Goal: Task Accomplishment & Management: Manage account settings

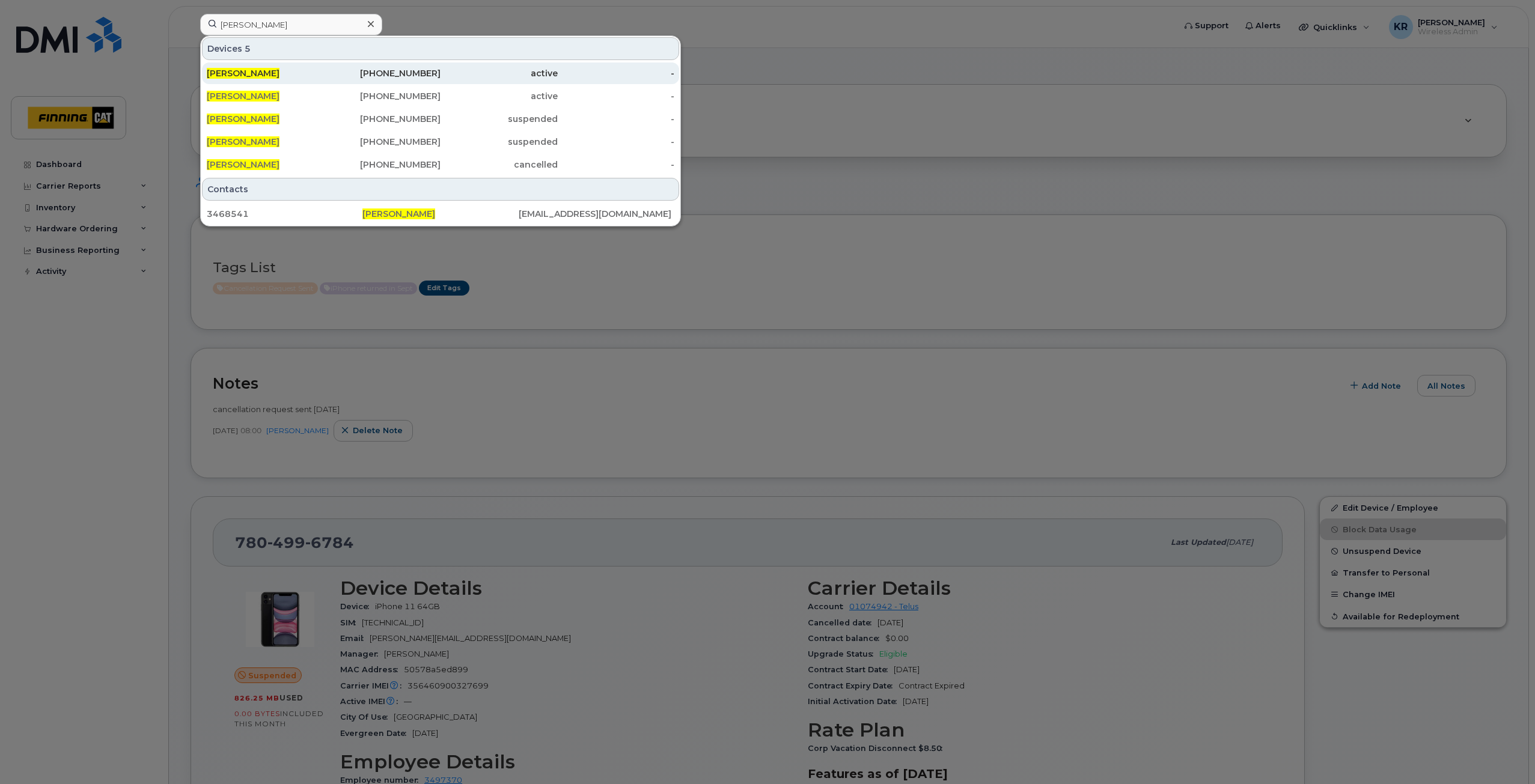
type input "[PERSON_NAME]"
click at [440, 74] on div "780-618-7072" at bounding box center [382, 73] width 117 height 12
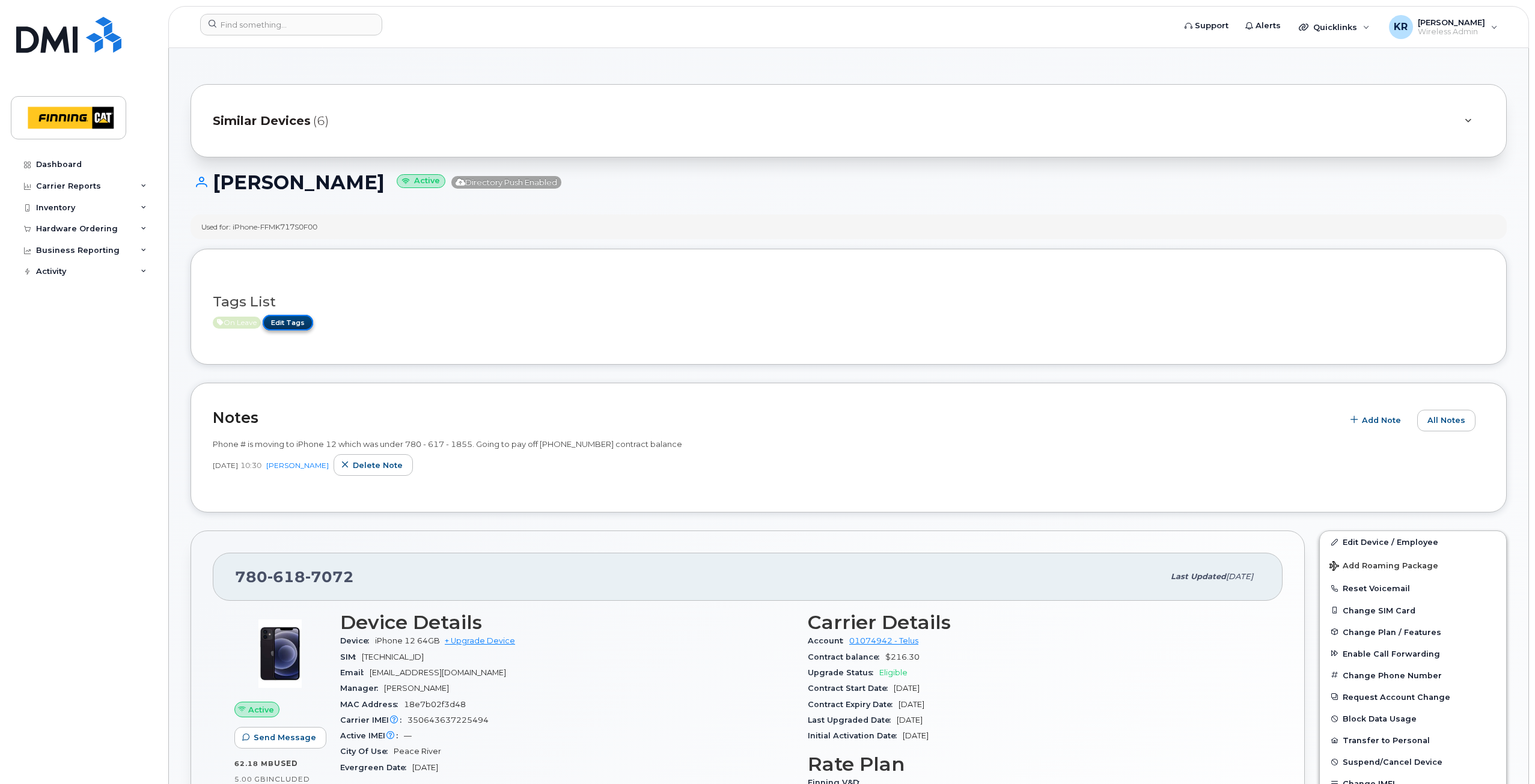
click at [286, 324] on link "Edit Tags" at bounding box center [288, 322] width 51 height 15
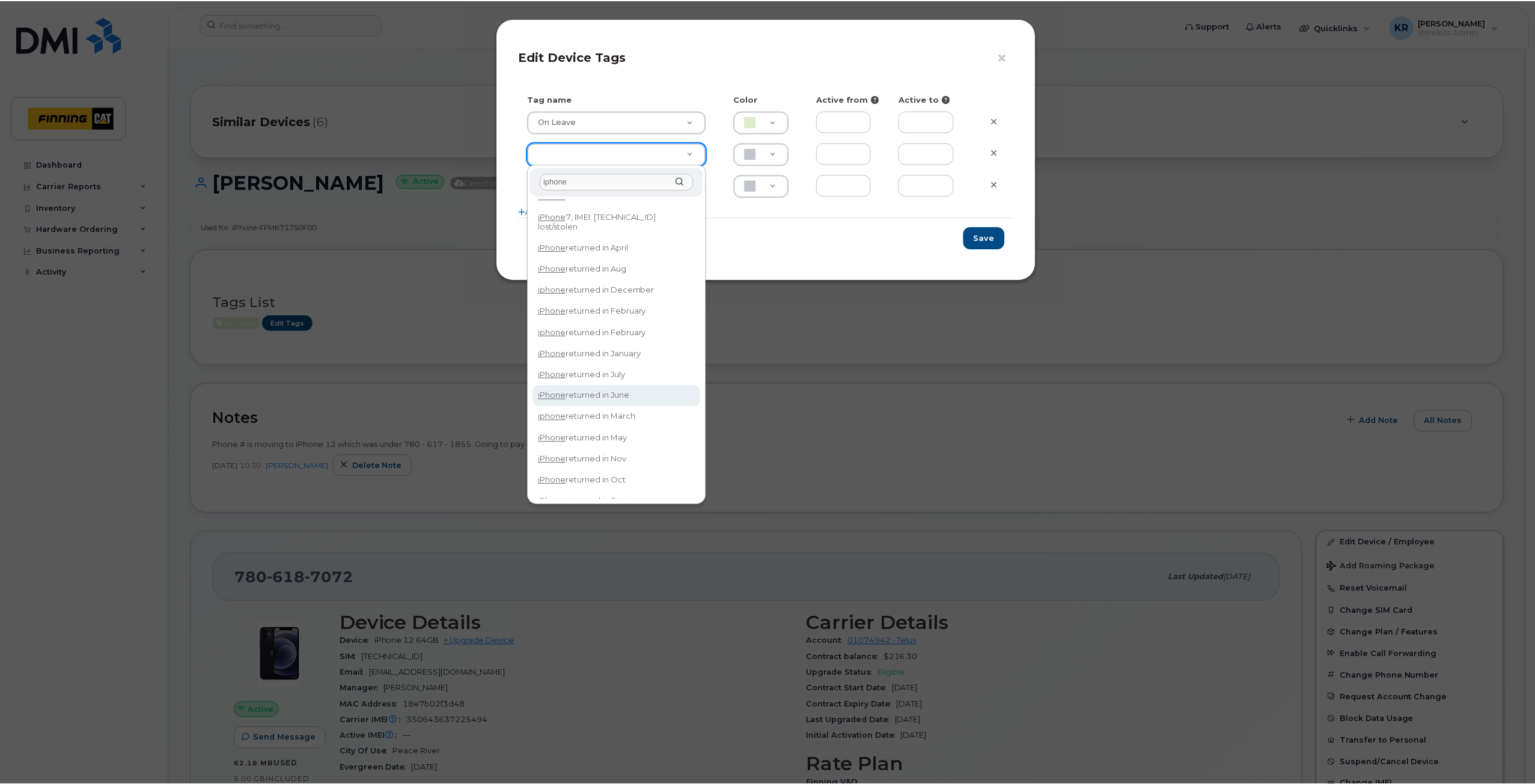
scroll to position [26, 0]
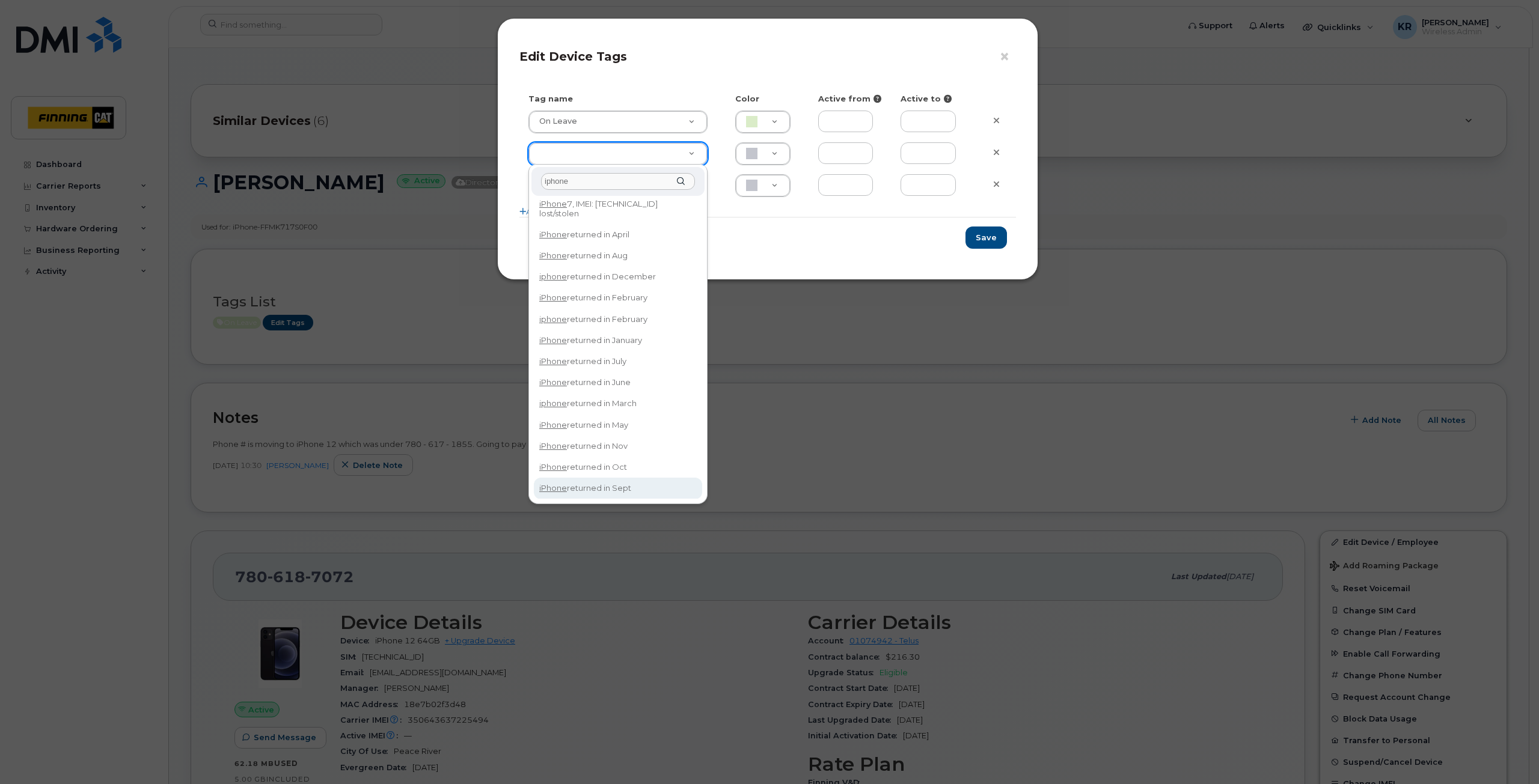
type input "iphone"
type input "iPhone returned in Sept"
type input "DFD3EE"
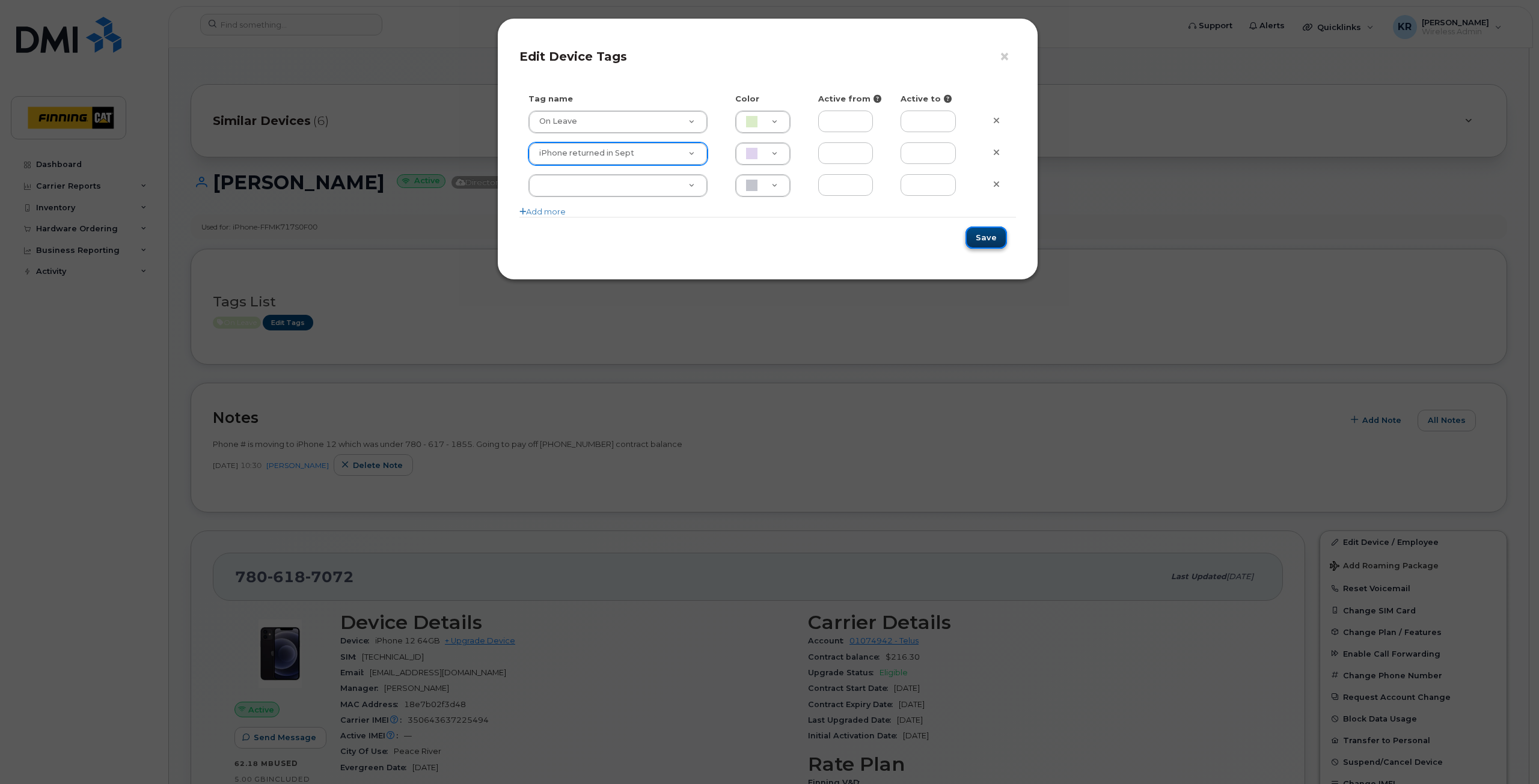
click at [997, 232] on button "Save" at bounding box center [987, 237] width 42 height 22
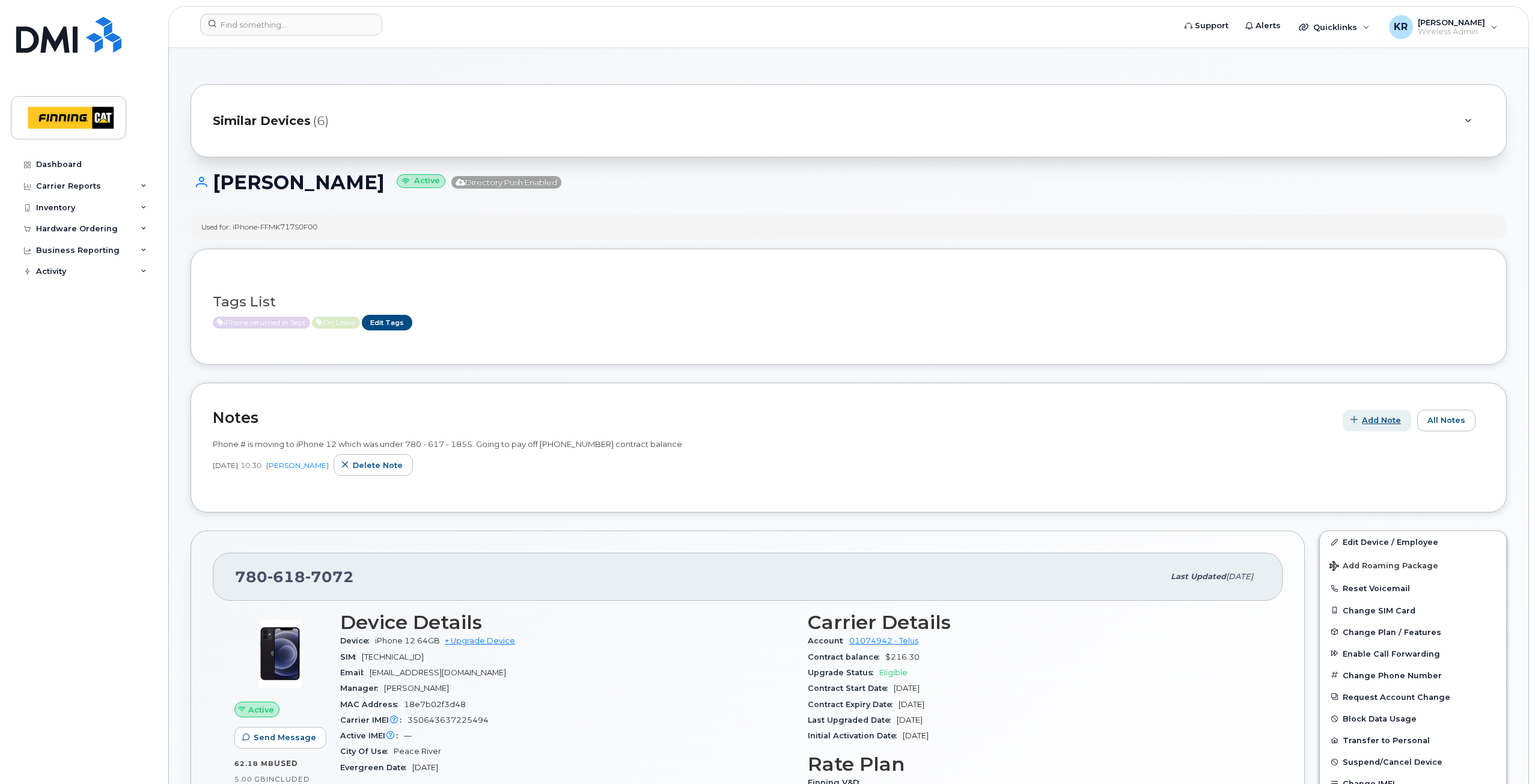
click at [1379, 422] on span "Add Note" at bounding box center [1381, 420] width 39 height 12
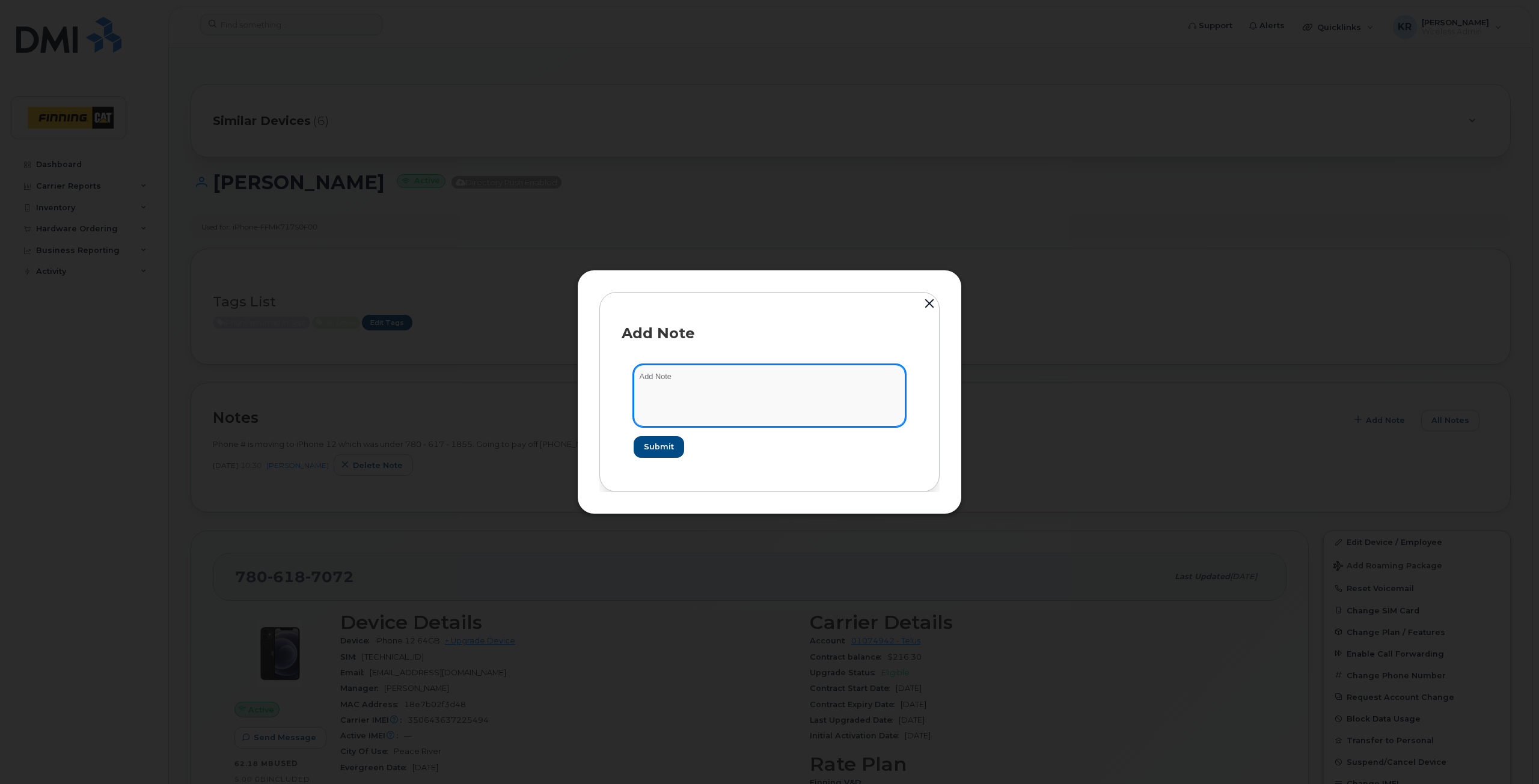
click at [673, 375] on textarea at bounding box center [770, 395] width 271 height 62
type textarea "email sent to manager to ask if we are to hold this line until [PERSON_NAME] re…"
click at [656, 451] on span "Submit" at bounding box center [659, 447] width 30 height 12
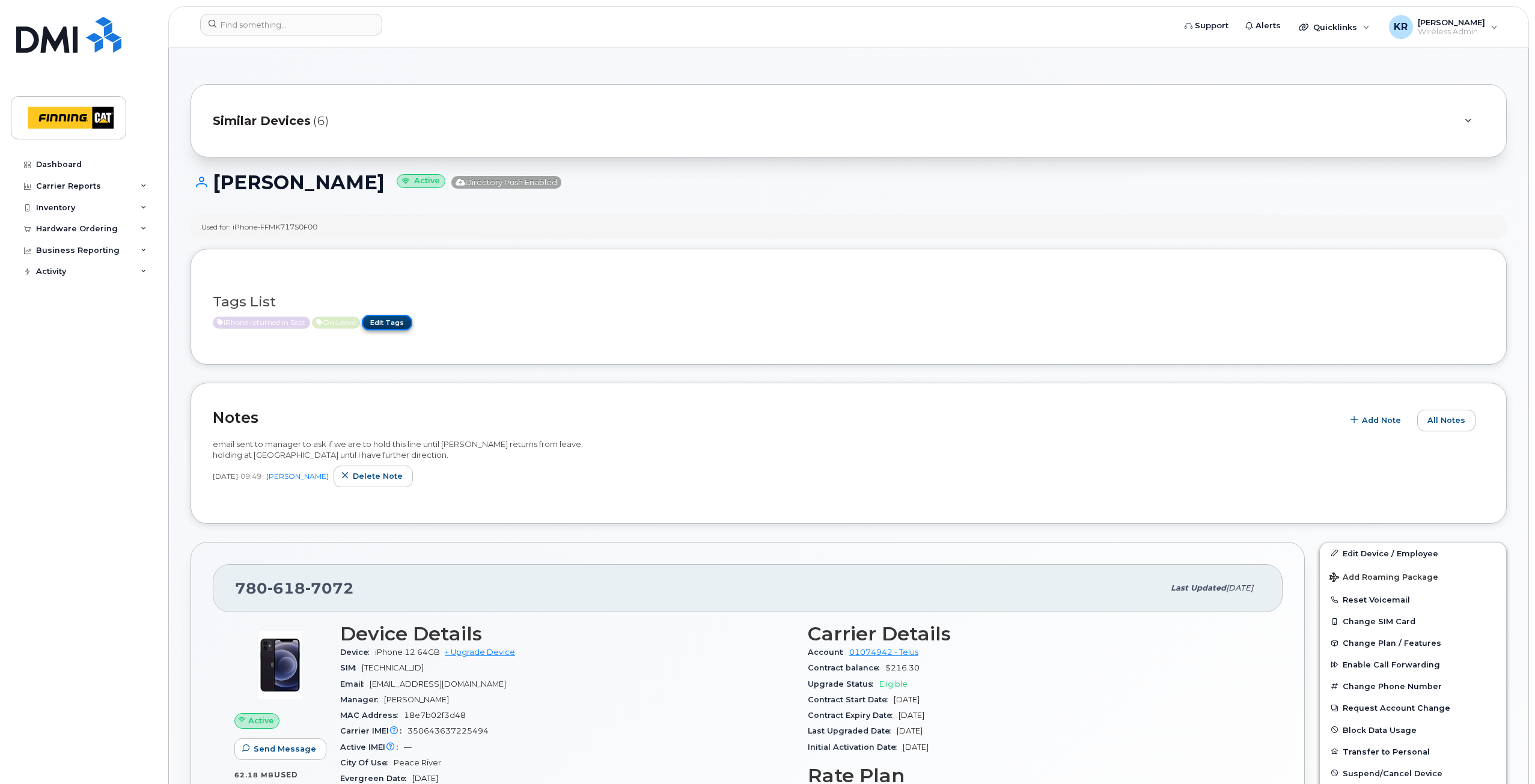
click at [393, 317] on link "Edit Tags" at bounding box center [387, 322] width 51 height 15
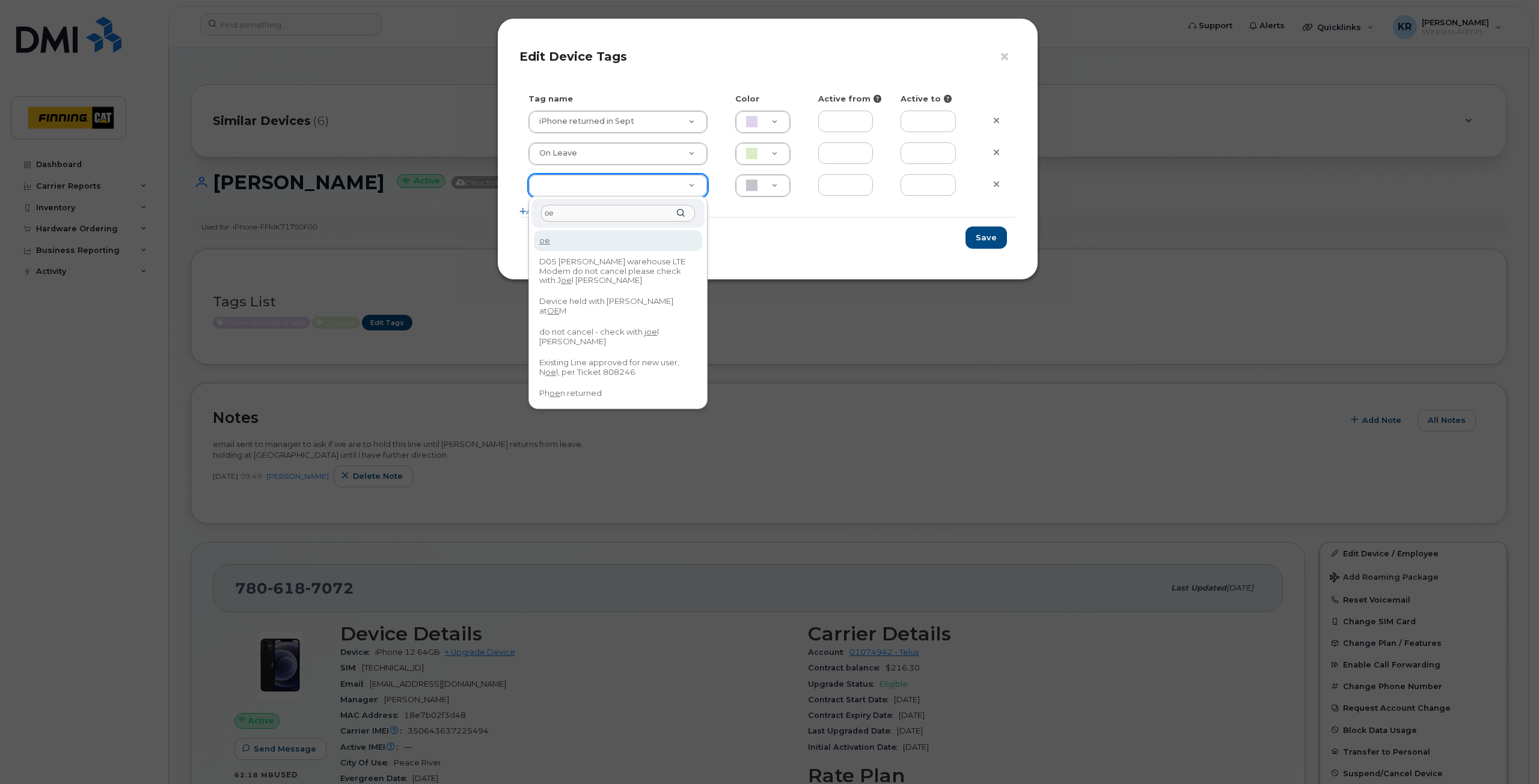
type input "oem"
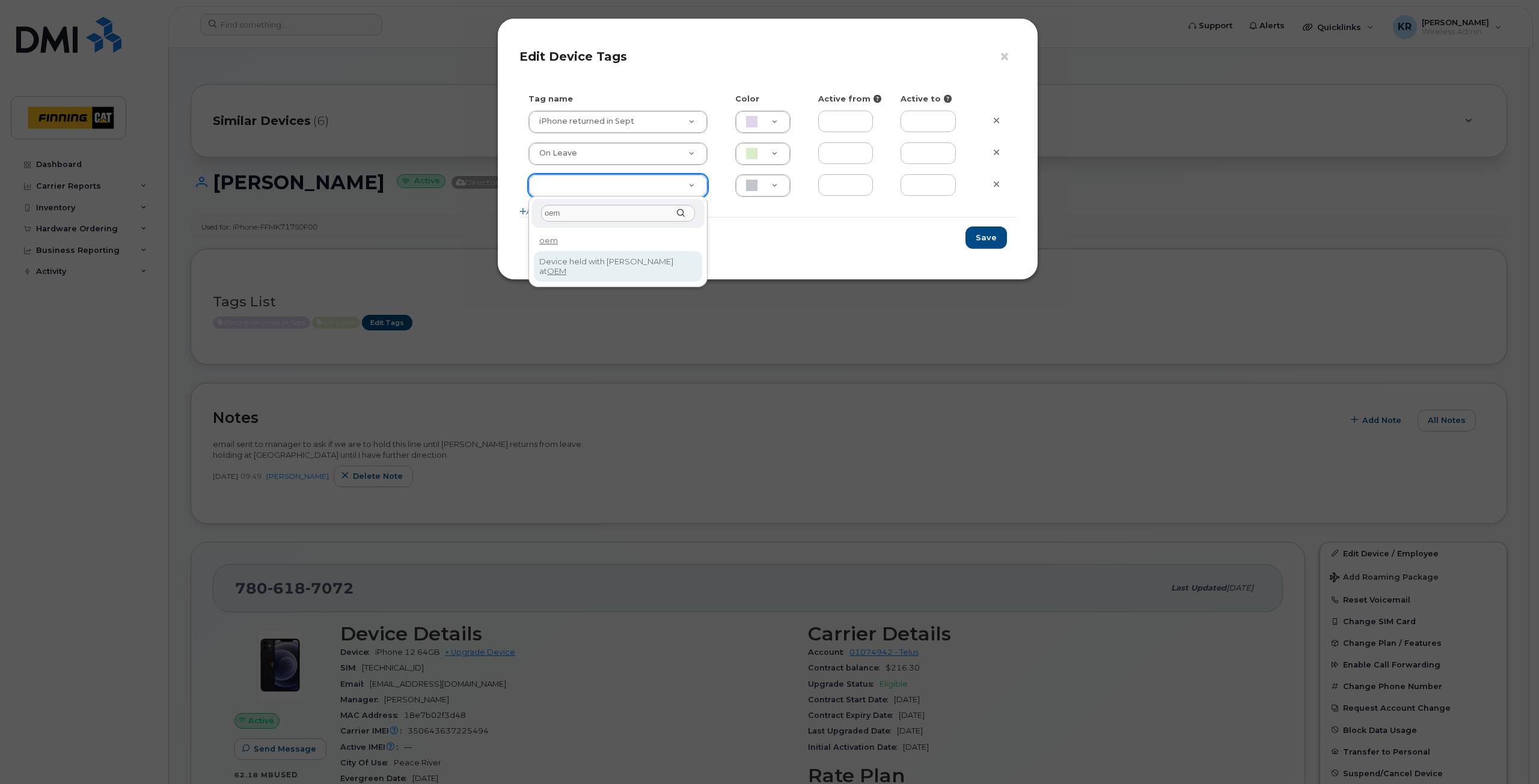
type input "Device held with [PERSON_NAME] at OEM"
type input "BCE3D8"
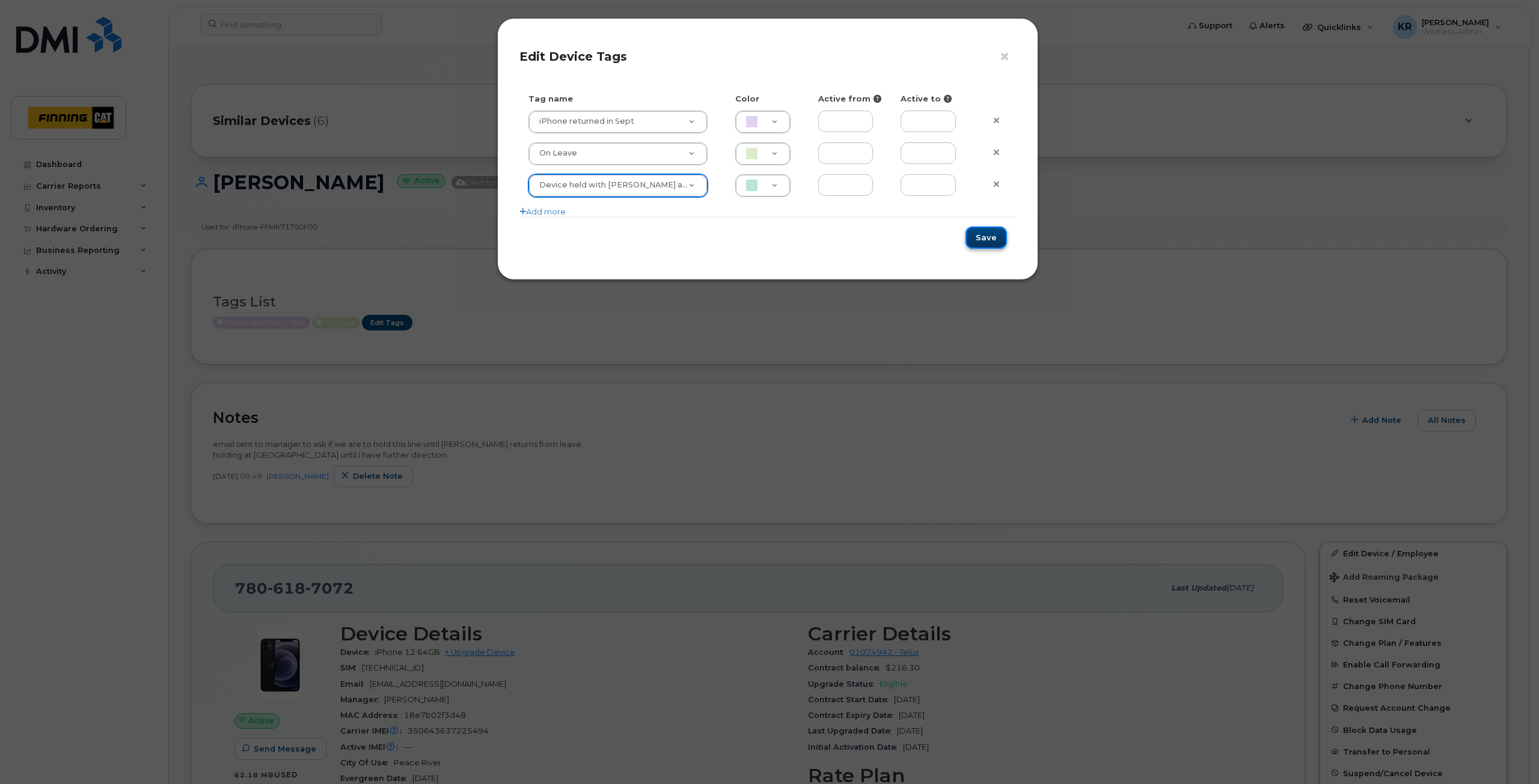
click at [979, 239] on button "Save" at bounding box center [987, 237] width 42 height 22
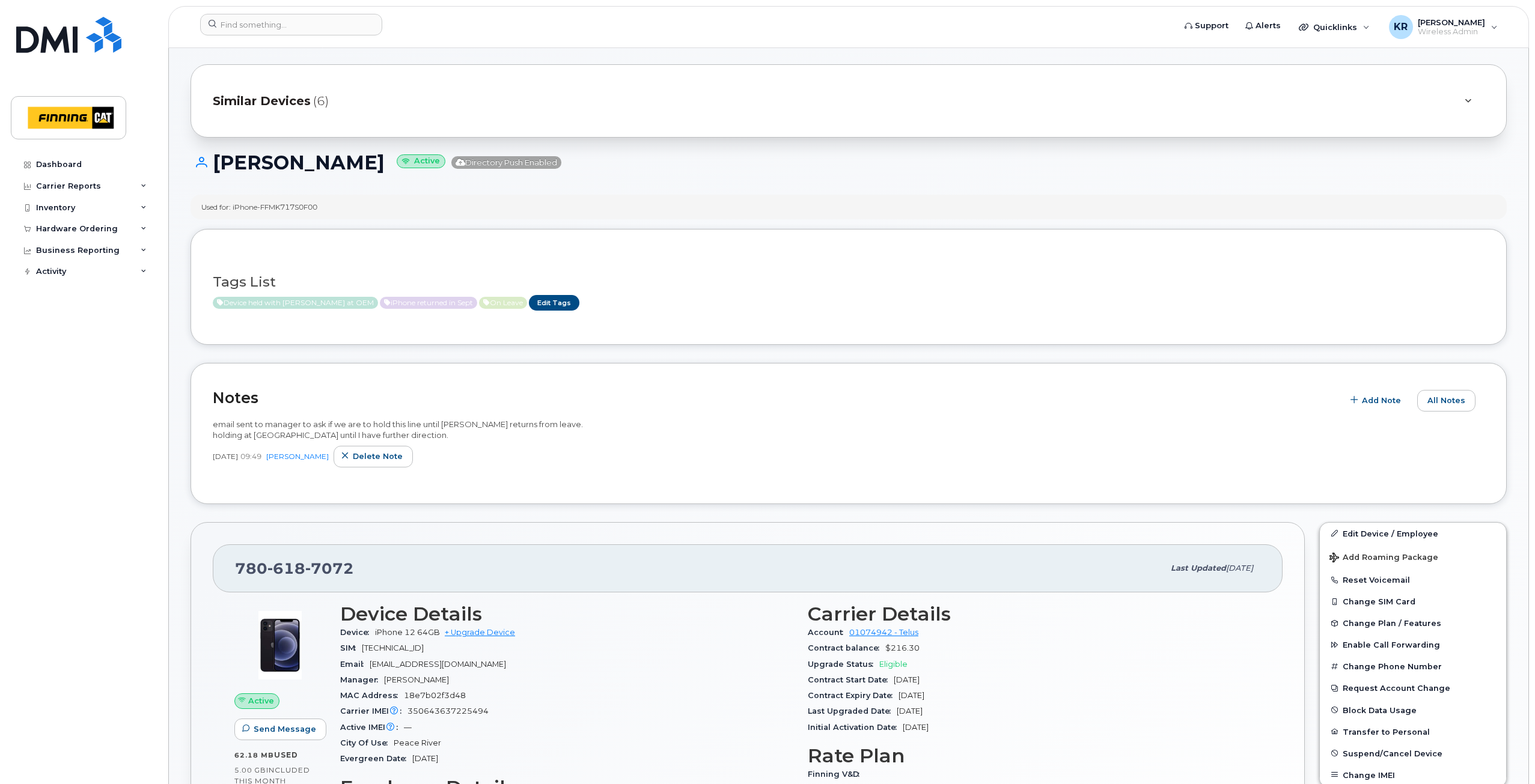
scroll to position [0, 0]
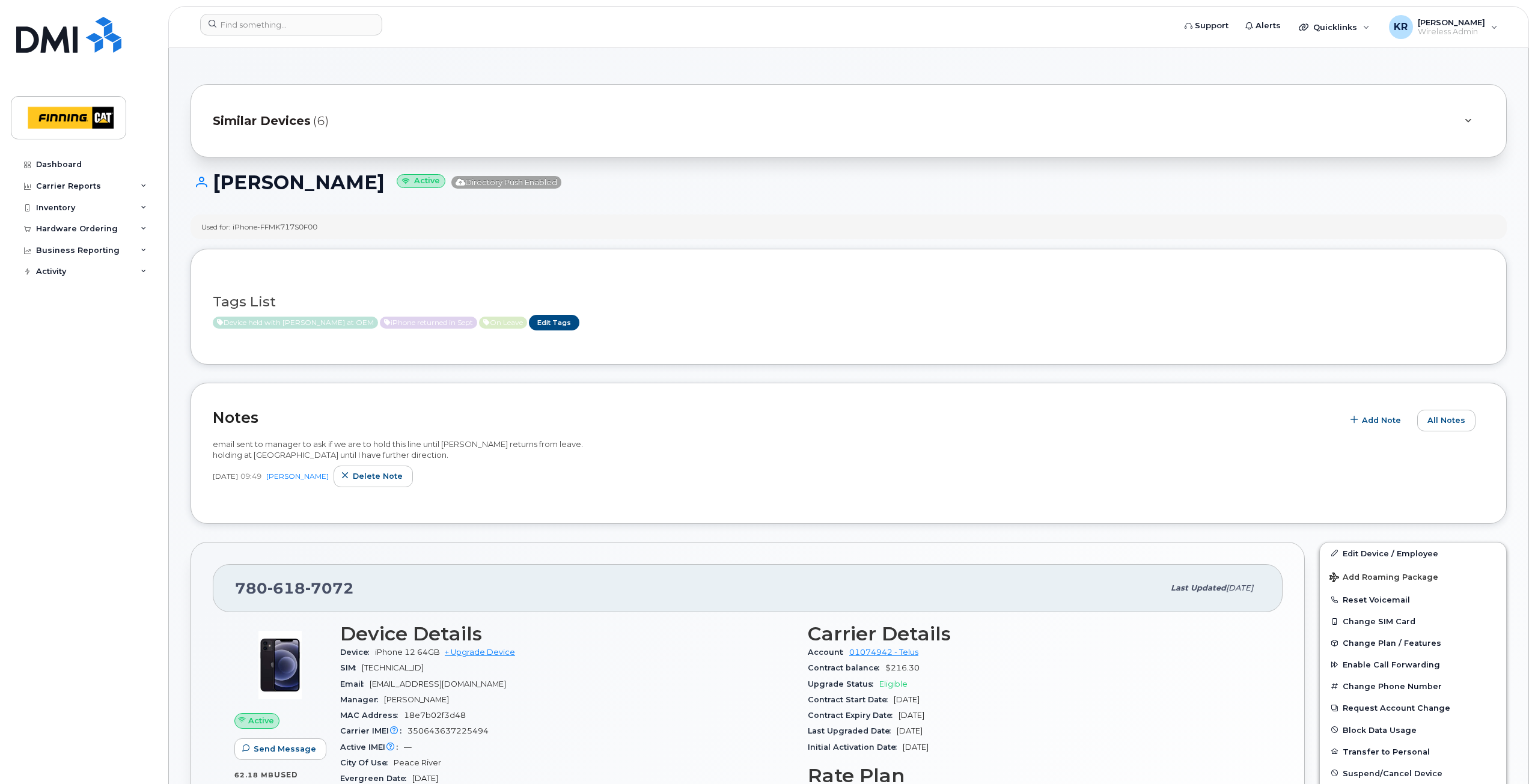
click at [237, 118] on span "Similar Devices" at bounding box center [262, 121] width 98 height 17
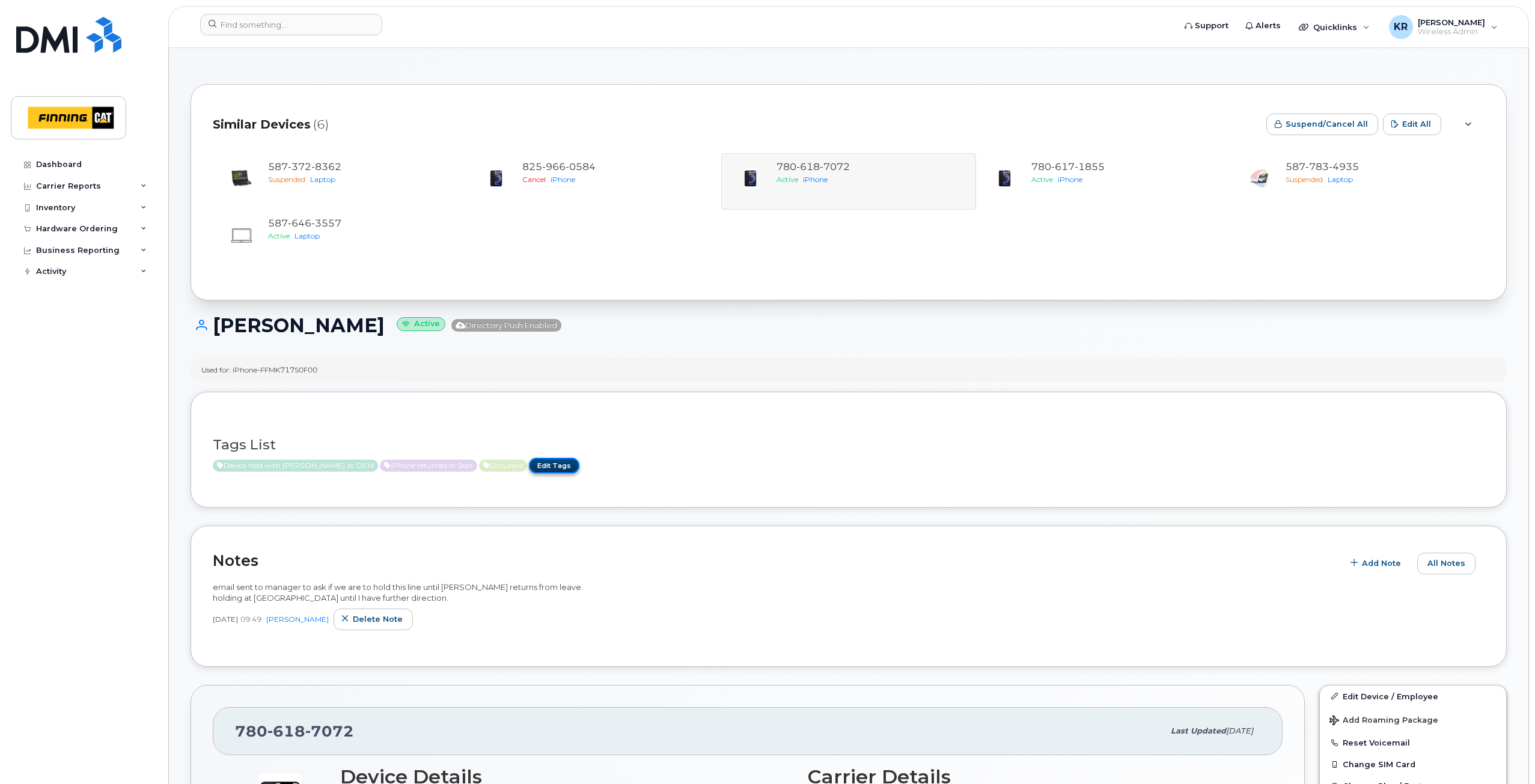
click at [529, 466] on link "Edit Tags" at bounding box center [554, 465] width 51 height 15
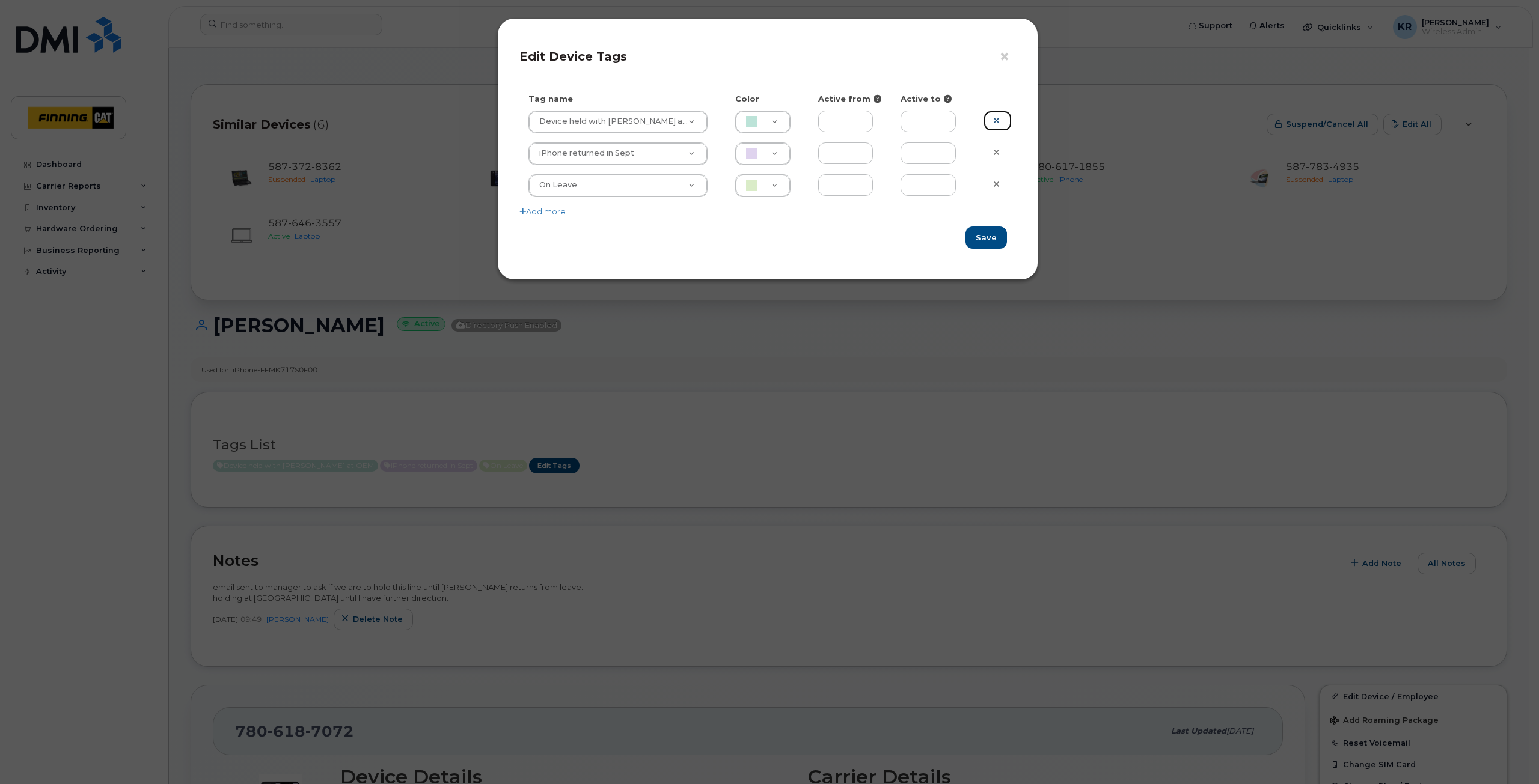
click at [997, 122] on icon at bounding box center [997, 120] width 7 height 9
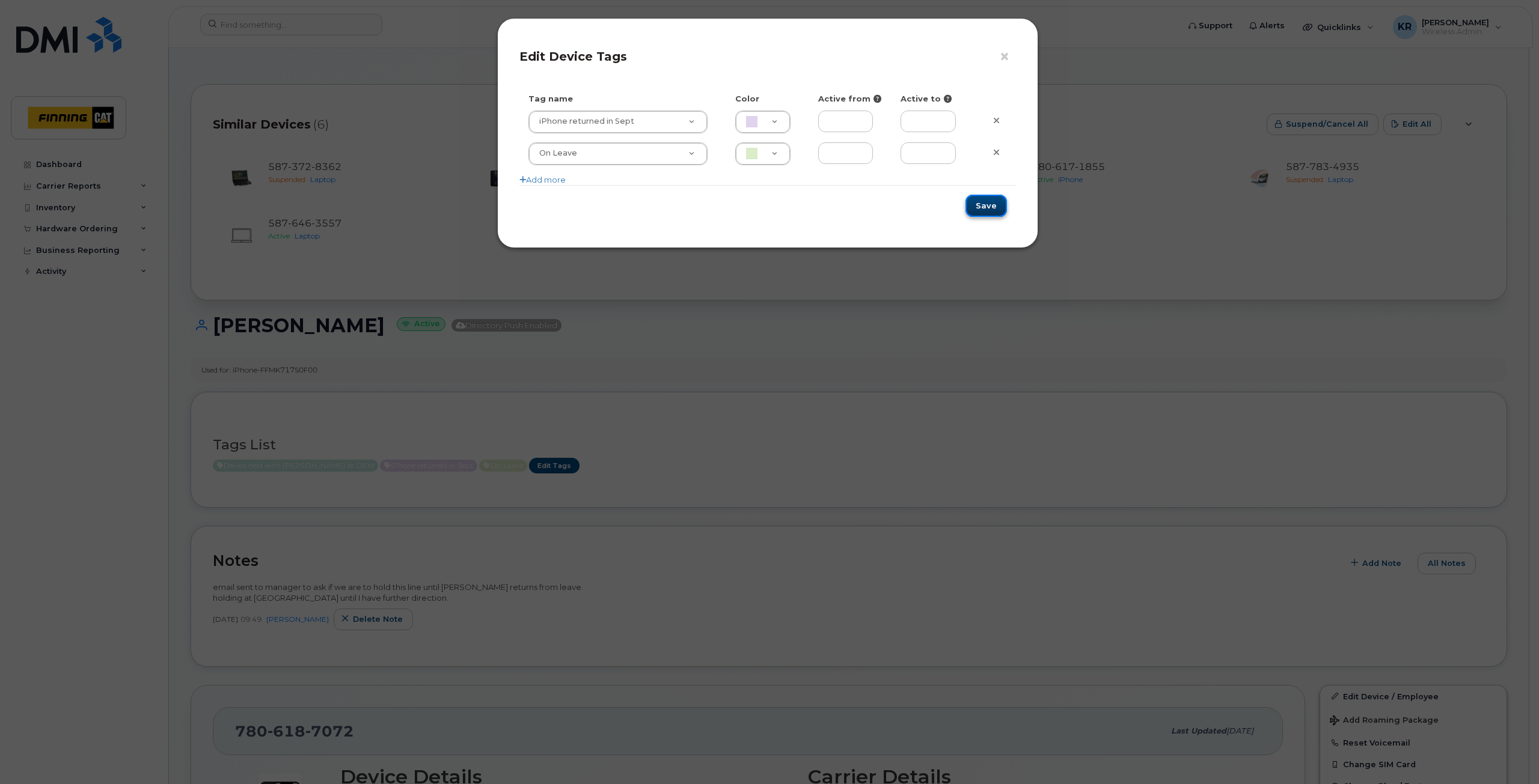
click at [992, 206] on button "Save" at bounding box center [987, 206] width 42 height 22
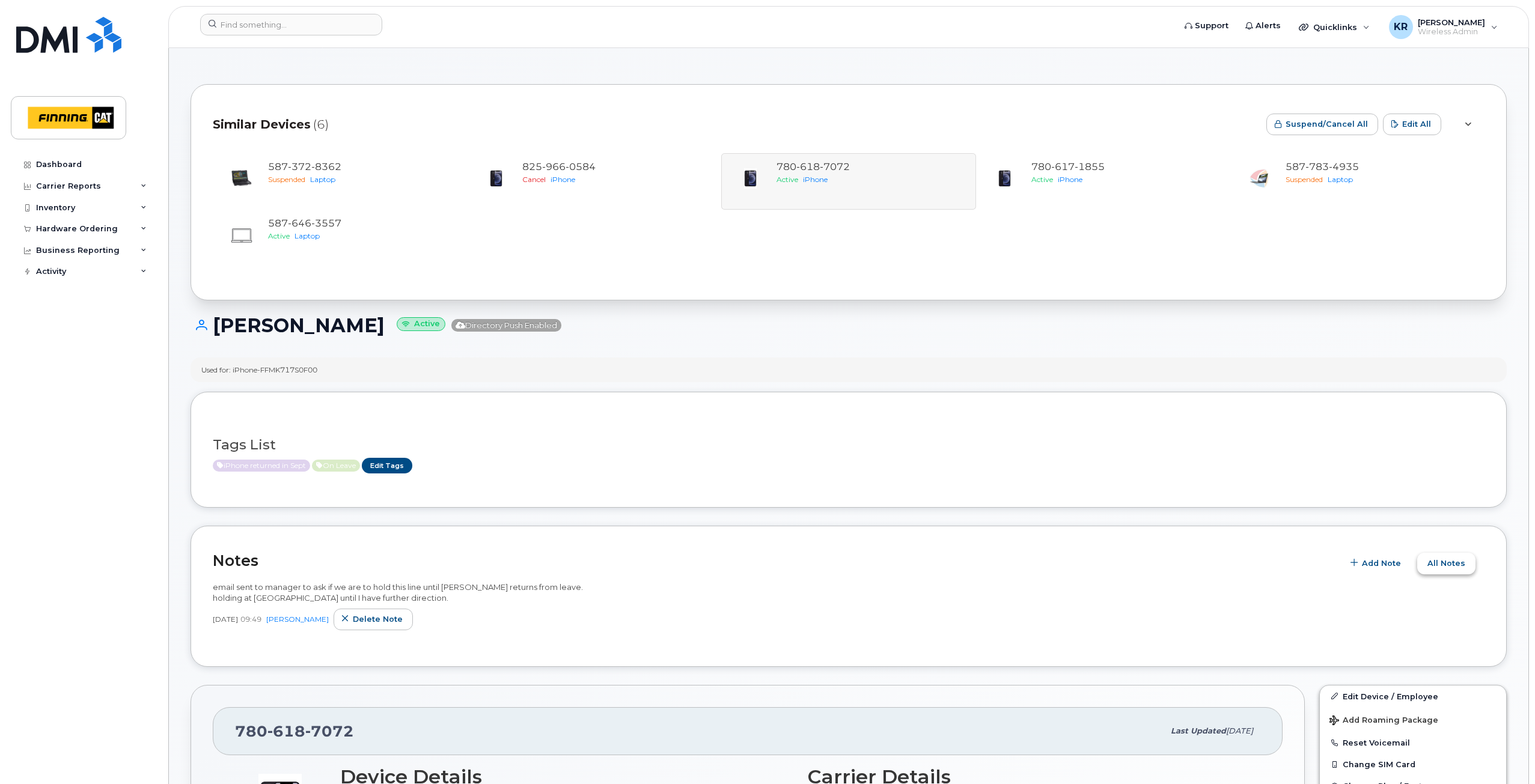
click at [1440, 566] on span "All Notes" at bounding box center [1446, 563] width 37 height 12
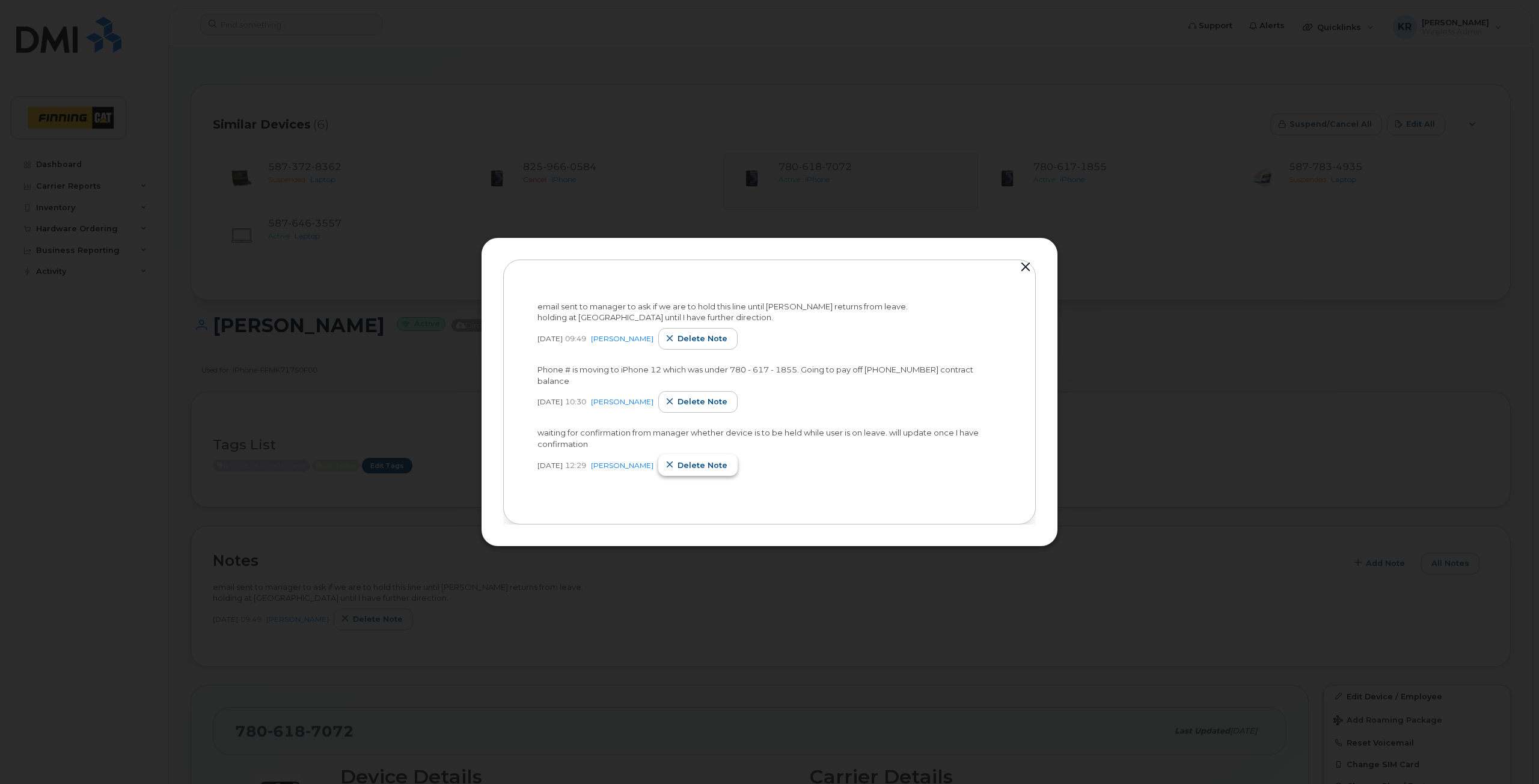
click at [709, 461] on span "Delete note" at bounding box center [703, 465] width 50 height 12
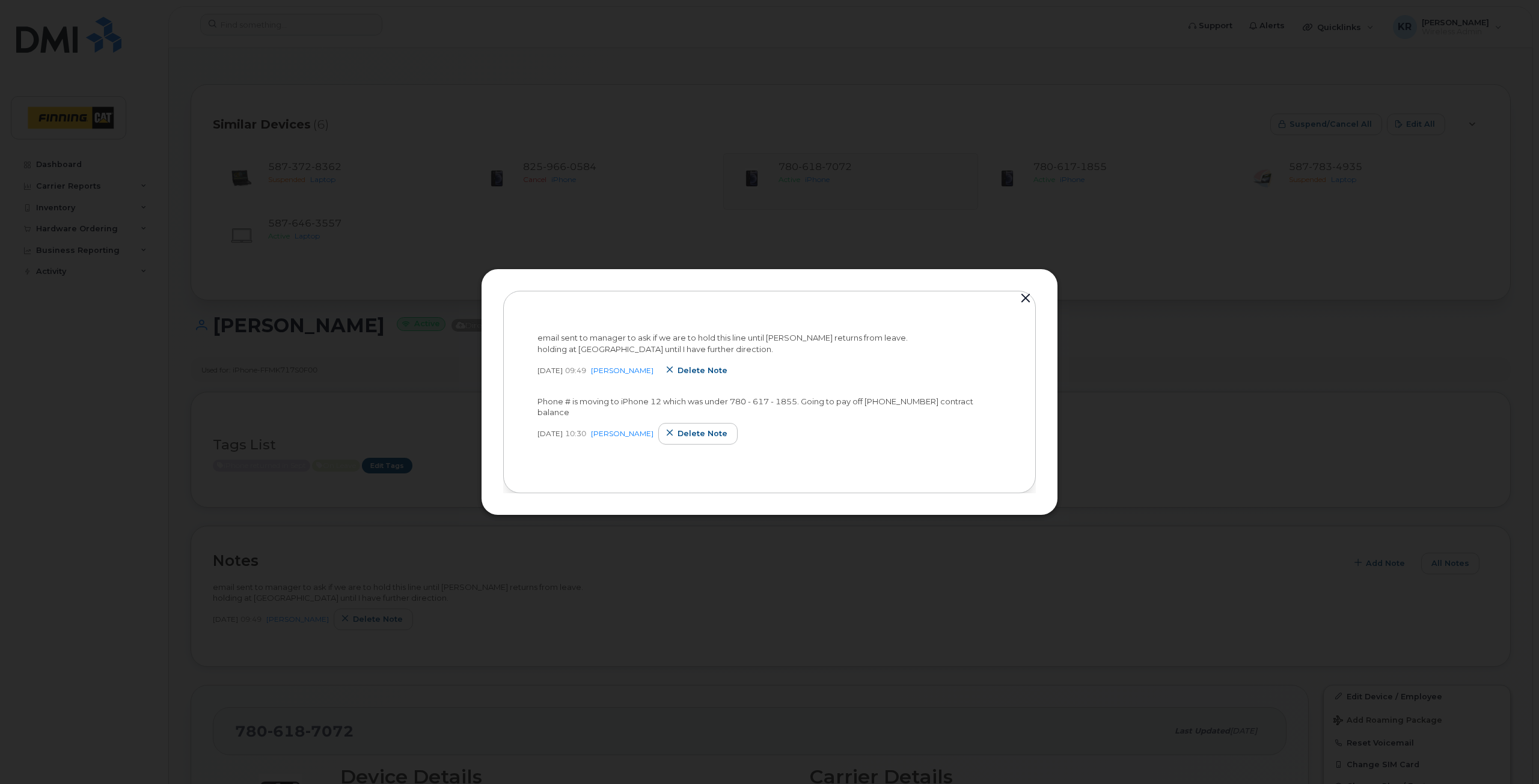
drag, startPoint x: 695, startPoint y: 375, endPoint x: 824, endPoint y: 63, distance: 337.6
click at [695, 375] on span "Delete note" at bounding box center [703, 370] width 50 height 12
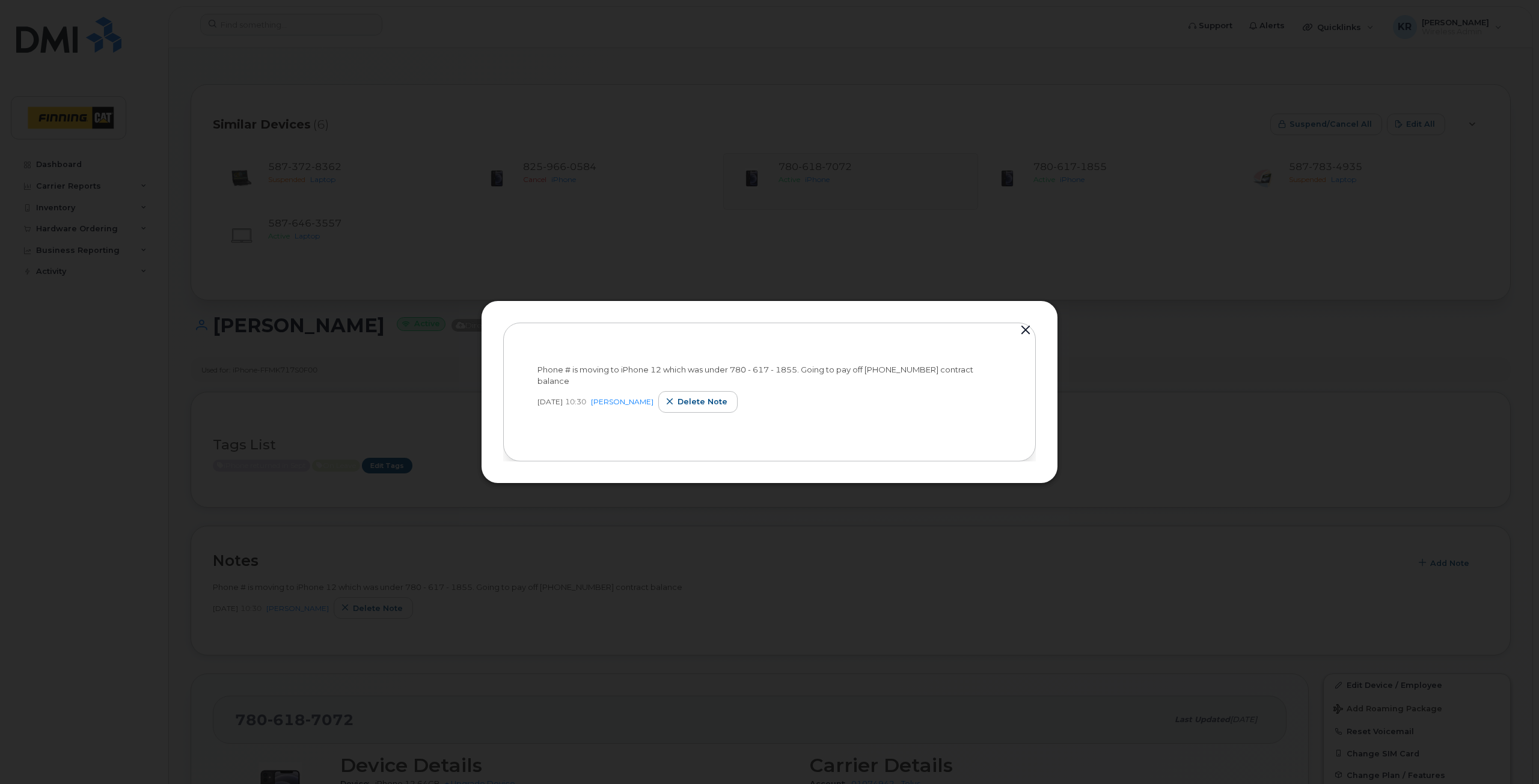
click at [1024, 337] on button "button" at bounding box center [1026, 330] width 18 height 17
